Goal: Task Accomplishment & Management: Use online tool/utility

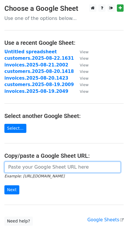
click at [44, 169] on input "url" at bounding box center [62, 167] width 116 height 11
paste input "https://docs.google.com/spreadsheets/d/1dbXC9SX81GOfX0jZIMb5llulBy0igZhhzhzN4ez…"
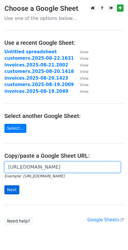
type input "https://docs.google.com/spreadsheets/d/1dbXC9SX81GOfX0jZIMb5llulBy0igZhhzhzN4ez…"
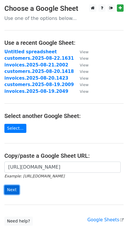
click at [13, 190] on input "Next" at bounding box center [11, 190] width 15 height 9
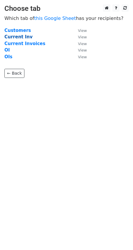
click at [25, 35] on strong "Current Inv" at bounding box center [18, 36] width 28 height 5
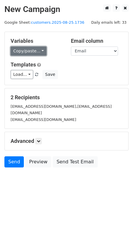
click at [36, 51] on link "Copy/paste..." at bounding box center [29, 51] width 36 height 9
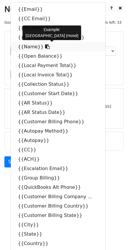
click at [45, 48] on icon at bounding box center [47, 46] width 5 height 5
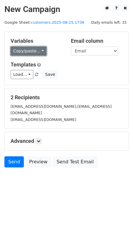
click at [38, 50] on link "Copy/paste..." at bounding box center [29, 51] width 36 height 9
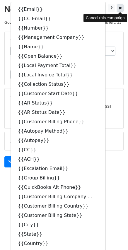
click at [121, 7] on icon at bounding box center [120, 8] width 3 height 4
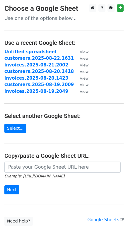
click at [45, 169] on input "url" at bounding box center [62, 167] width 116 height 11
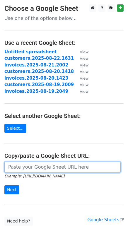
click at [49, 171] on input "url" at bounding box center [62, 167] width 116 height 11
paste input "https://docs.google.com/spreadsheets/d/1dbXC9SX81GOfX0jZIMb5llulBy0igZhhzhzN4ez…"
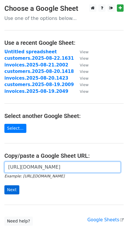
type input "https://docs.google.com/spreadsheets/d/1dbXC9SX81GOfX0jZIMb5llulBy0igZhhzhzN4ez…"
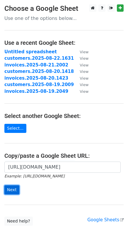
click at [11, 189] on input "Next" at bounding box center [11, 190] width 15 height 9
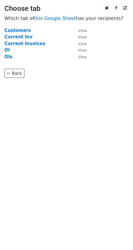
click at [28, 36] on td "Current Inv" at bounding box center [37, 37] width 67 height 7
click at [22, 36] on strong "Current Inv" at bounding box center [18, 36] width 28 height 5
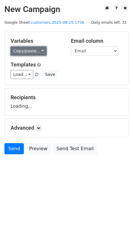
click at [36, 50] on link "Copy/paste..." at bounding box center [29, 51] width 36 height 9
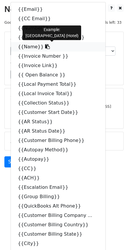
click at [45, 49] on icon at bounding box center [47, 46] width 5 height 5
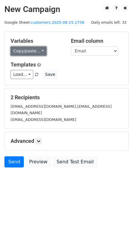
click at [40, 50] on link "Copy/paste..." at bounding box center [29, 51] width 36 height 9
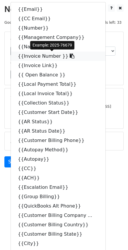
click at [70, 55] on icon at bounding box center [72, 56] width 5 height 5
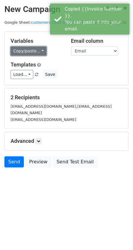
click at [38, 50] on link "Copy/paste..." at bounding box center [29, 51] width 36 height 9
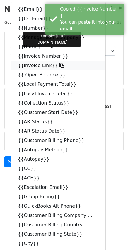
click at [59, 66] on icon at bounding box center [61, 65] width 5 height 5
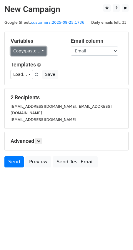
click at [37, 48] on link "Copy/paste..." at bounding box center [29, 51] width 36 height 9
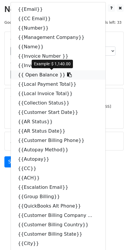
click at [67, 76] on icon at bounding box center [69, 74] width 5 height 5
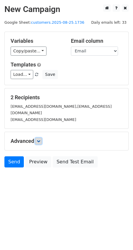
click at [38, 140] on icon at bounding box center [39, 142] width 4 height 4
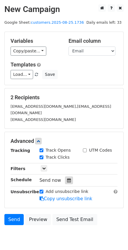
click at [67, 179] on icon at bounding box center [69, 181] width 4 height 4
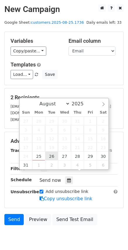
type input "2025-08-26 12:00"
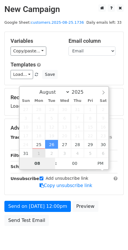
type input "08"
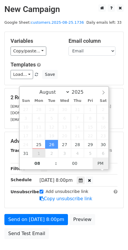
type input "2025-08-26 08:00"
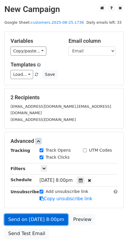
click at [41, 214] on link "Send on Aug 26 at 8:00pm" at bounding box center [36, 219] width 64 height 11
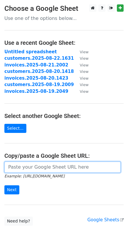
drag, startPoint x: 48, startPoint y: 169, endPoint x: 52, endPoint y: 171, distance: 4.6
click at [48, 169] on input "url" at bounding box center [62, 167] width 116 height 11
paste input "[URL][DOMAIN_NAME]"
type input "[URL][DOMAIN_NAME]"
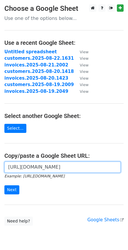
click at [4, 186] on input "Next" at bounding box center [11, 190] width 15 height 9
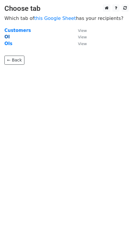
click at [7, 36] on strong "OI" at bounding box center [6, 36] width 5 height 5
click at [6, 37] on strong "OI" at bounding box center [6, 36] width 5 height 5
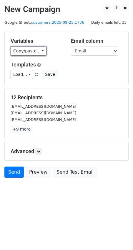
click at [40, 50] on link "Copy/paste..." at bounding box center [29, 51] width 36 height 9
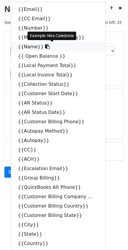
click at [45, 48] on icon at bounding box center [47, 46] width 5 height 5
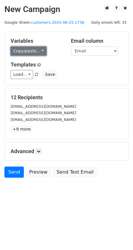
click at [36, 50] on link "Copy/paste..." at bounding box center [29, 51] width 36 height 9
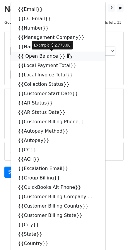
click at [67, 57] on icon at bounding box center [69, 56] width 5 height 5
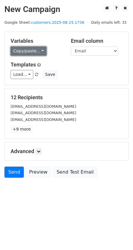
click at [38, 51] on link "Copy/paste..." at bounding box center [29, 51] width 36 height 9
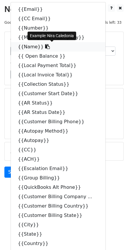
click at [45, 47] on icon at bounding box center [47, 46] width 5 height 5
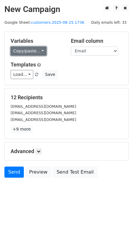
click at [38, 49] on link "Copy/paste..." at bounding box center [29, 51] width 36 height 9
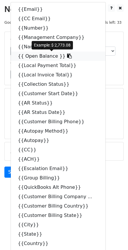
click at [67, 55] on icon at bounding box center [69, 56] width 5 height 5
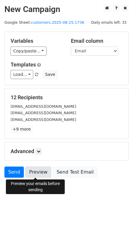
click at [38, 172] on link "Preview" at bounding box center [38, 172] width 26 height 11
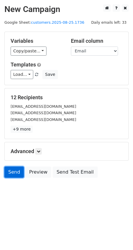
click at [18, 171] on link "Send" at bounding box center [13, 172] width 19 height 11
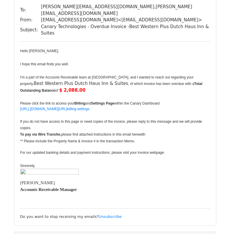
scroll to position [778, 0]
